Goal: Find specific page/section: Find specific page/section

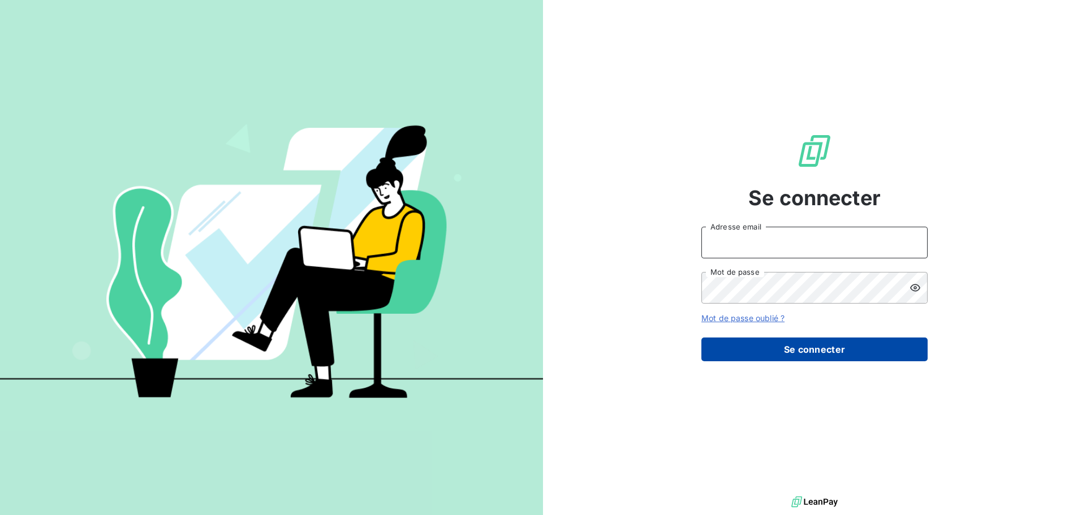
type input "[EMAIL_ADDRESS][DOMAIN_NAME]"
click at [793, 348] on button "Se connecter" at bounding box center [814, 350] width 226 height 24
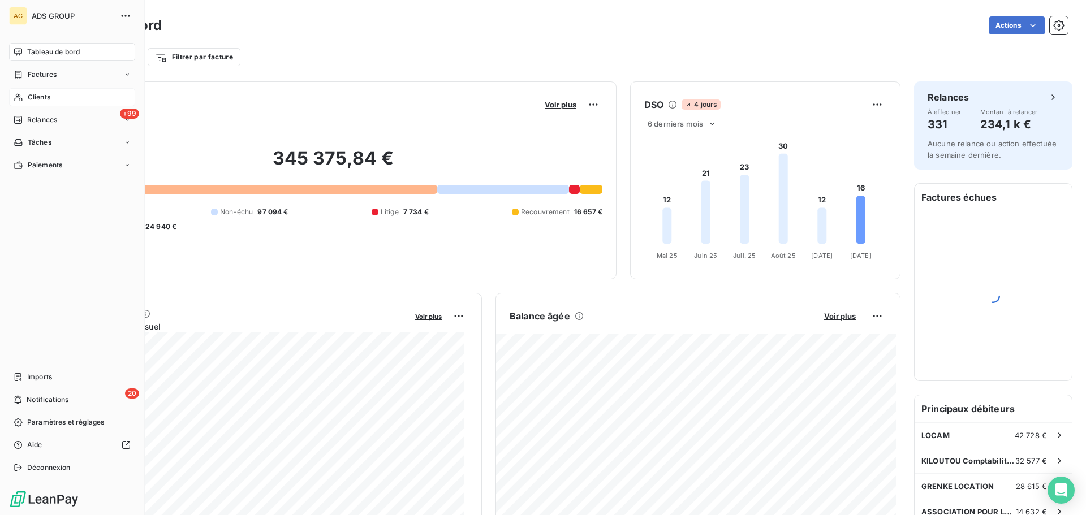
click at [37, 97] on span "Clients" at bounding box center [39, 97] width 23 height 10
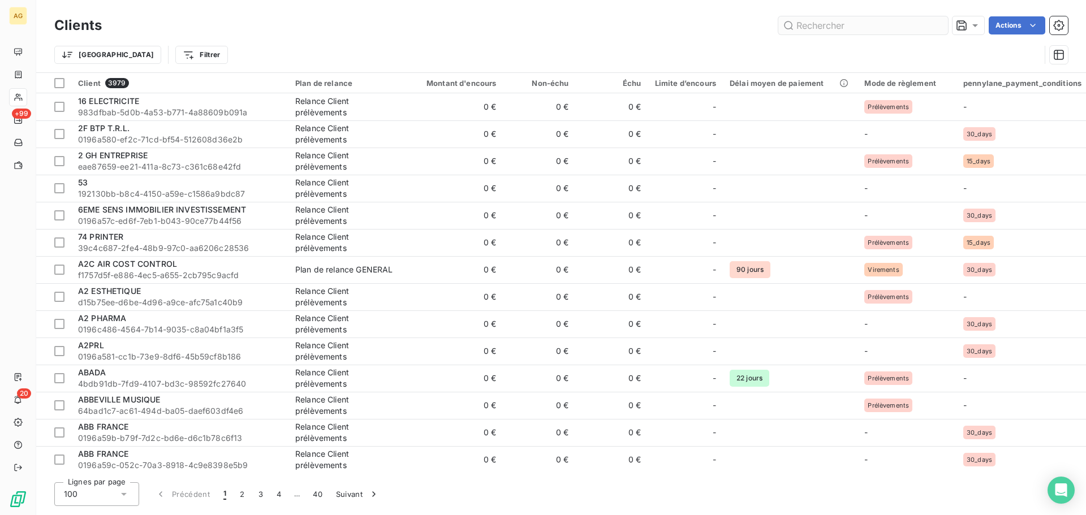
click at [843, 29] on input "text" at bounding box center [863, 25] width 170 height 18
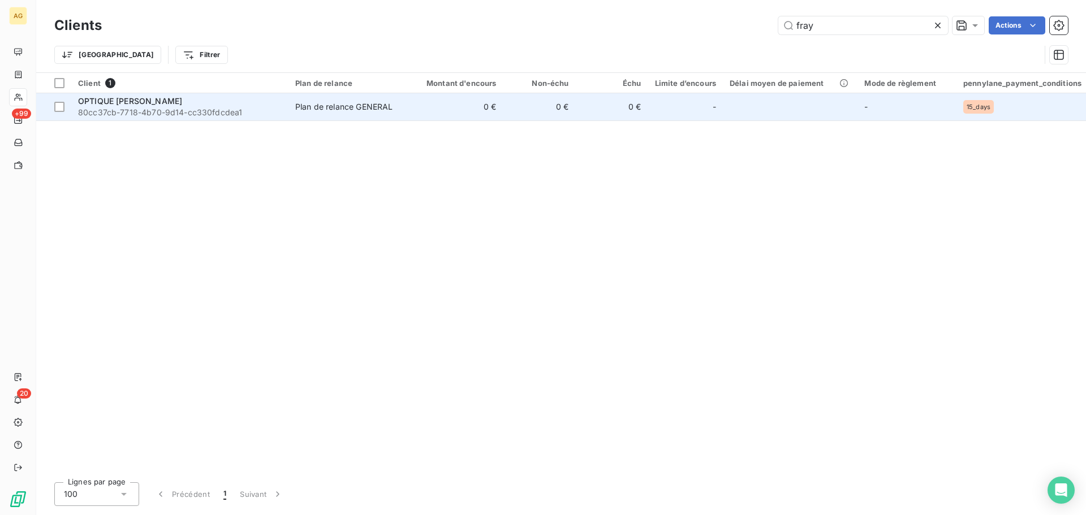
type input "fray"
click at [153, 96] on span "OPTIQUE [PERSON_NAME]" at bounding box center [130, 101] width 104 height 10
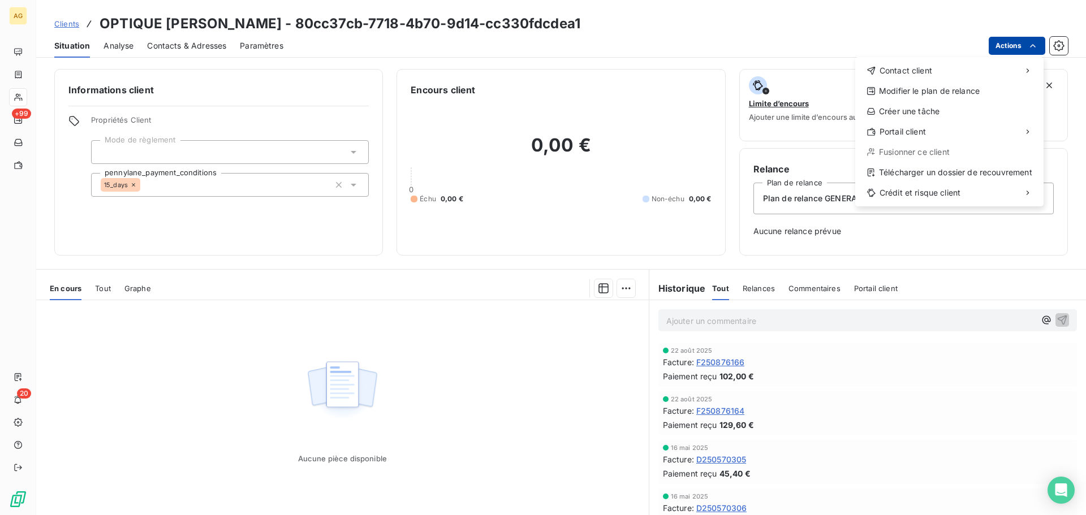
click at [1020, 39] on html "AG +99 20 Clients OPTIQUE [PERSON_NAME] - 80cc37cb-7718-4b70-9d14-cc330fdcdea1 …" at bounding box center [543, 257] width 1086 height 515
click at [754, 153] on div "Copier le lien vers le portail" at bounding box center [782, 157] width 128 height 18
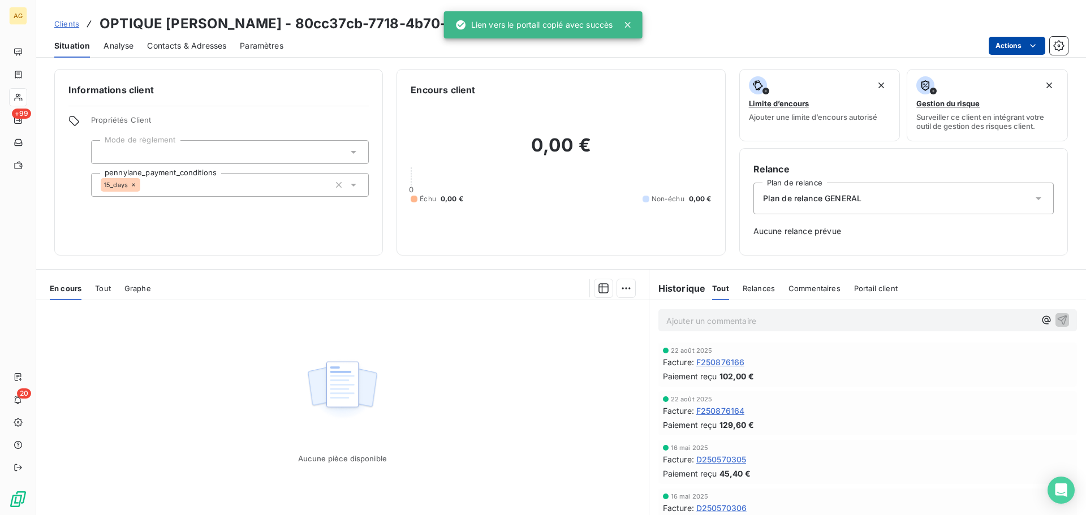
click at [999, 42] on html "AG +99 20 Clients OPTIQUE [PERSON_NAME] - 80cc37cb-7718-4b70-9d14-cc330fdcdea1 …" at bounding box center [543, 257] width 1086 height 515
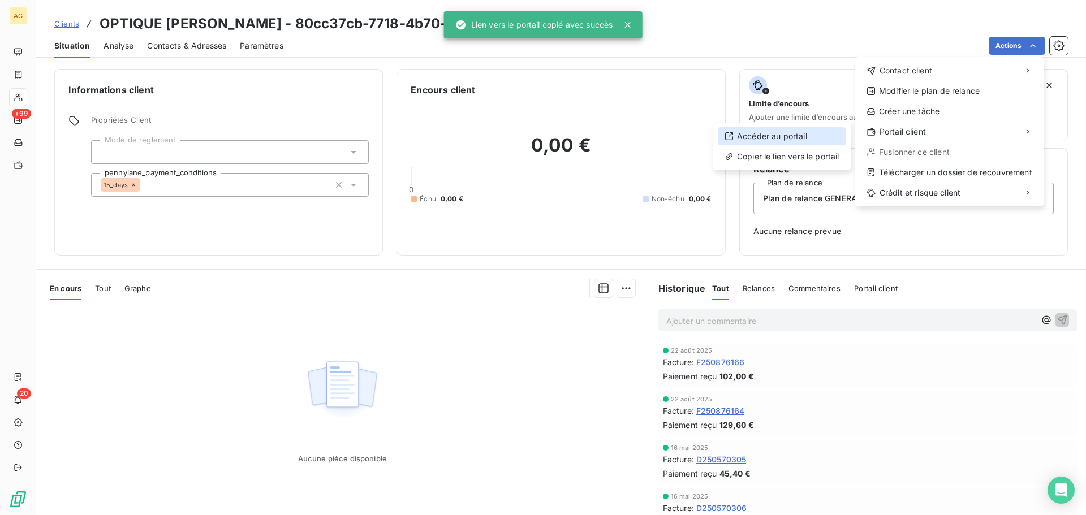
click at [758, 134] on div "Accéder au portail" at bounding box center [782, 136] width 128 height 18
